Goal: Task Accomplishment & Management: Manage account settings

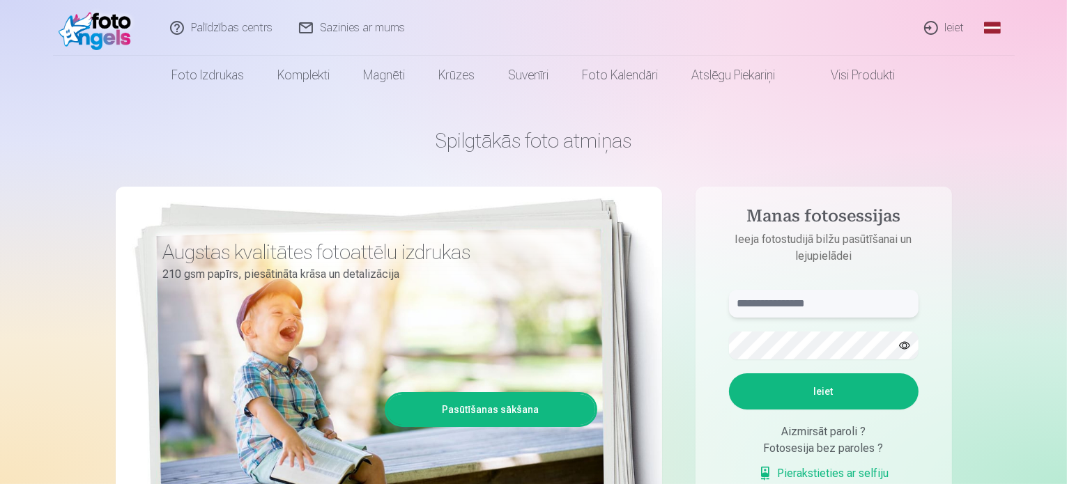
click at [792, 305] on input "text" at bounding box center [824, 304] width 190 height 28
click at [756, 304] on input "**********" at bounding box center [824, 304] width 190 height 28
type input "**********"
click at [729, 374] on button "Ieiet" at bounding box center [824, 392] width 190 height 36
